Goal: Book appointment/travel/reservation

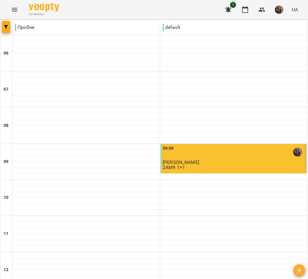
scroll to position [322, 0]
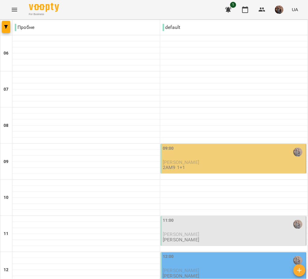
scroll to position [56, 0]
click at [182, 145] on div "09:00" at bounding box center [234, 152] width 142 height 14
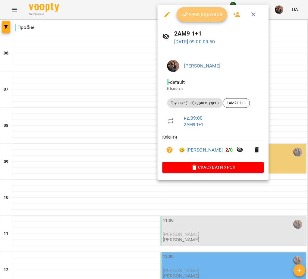
click at [186, 13] on icon "button" at bounding box center [185, 14] width 7 height 7
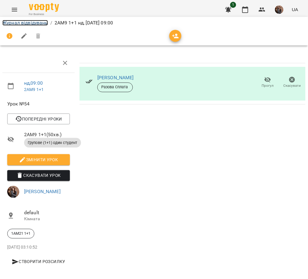
click at [27, 23] on link "Журнал відвідувань" at bounding box center [25, 23] width 46 height 6
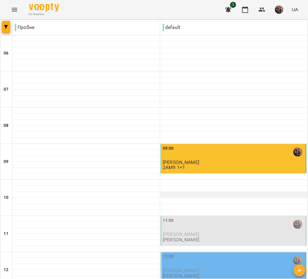
scroll to position [153, 0]
